Goal: Transaction & Acquisition: Book appointment/travel/reservation

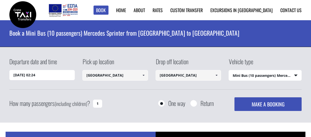
select select "542"
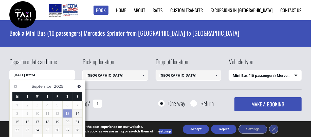
scroll to position [51, 0]
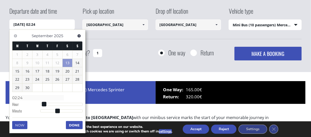
click at [50, 25] on input "[DATE] 02:24" at bounding box center [41, 24] width 65 height 10
click at [66, 71] on link "20" at bounding box center [68, 71] width 10 height 8
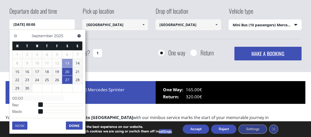
click at [65, 77] on link "27" at bounding box center [67, 80] width 10 height 8
type input "[DATE] 00:00"
click at [144, 26] on span at bounding box center [143, 25] width 4 height 4
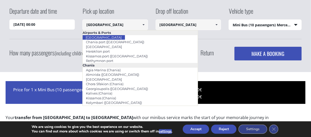
click at [208, 40] on div "Departure date and time [DATE] 00:00 Pick up location [GEOGRAPHIC_DATA] Select …" at bounding box center [155, 34] width 292 height 54
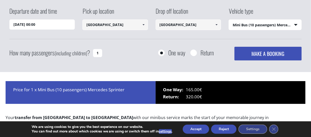
click at [194, 53] on input "Return" at bounding box center [193, 53] width 6 height 6
radio input "true"
type input "[GEOGRAPHIC_DATA]"
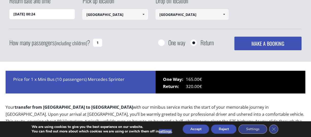
scroll to position [0, 0]
